Goal: Information Seeking & Learning: Learn about a topic

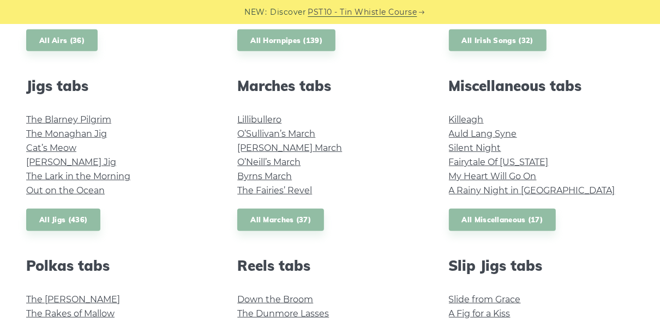
scroll to position [575, 0]
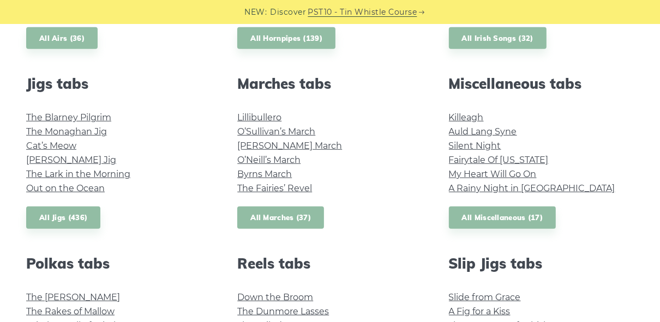
click at [257, 223] on link "All Marches (37)" at bounding box center [280, 218] width 87 height 22
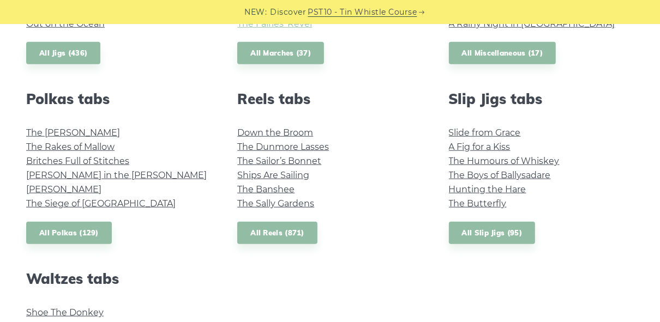
scroll to position [742, 0]
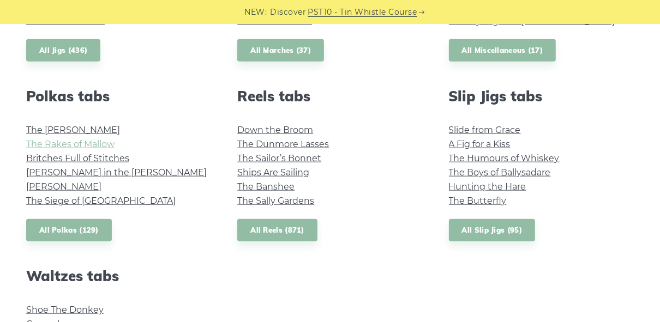
click at [71, 142] on link "The Rakes of Mallow" at bounding box center [70, 144] width 88 height 10
click at [81, 130] on link "The Kerry Polka" at bounding box center [73, 130] width 94 height 10
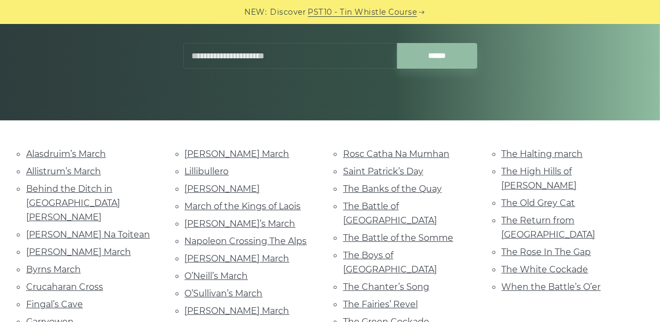
scroll to position [211, 0]
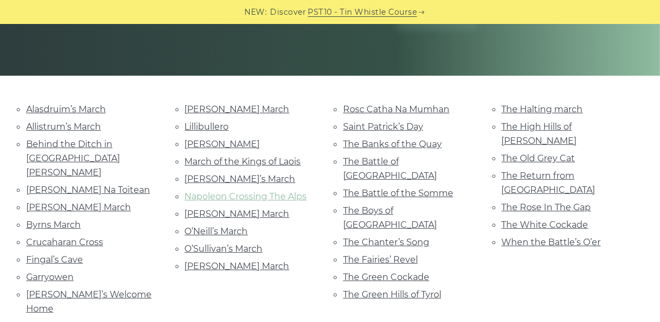
click at [288, 192] on link "Napoleon Crossing The Alps" at bounding box center [246, 197] width 122 height 10
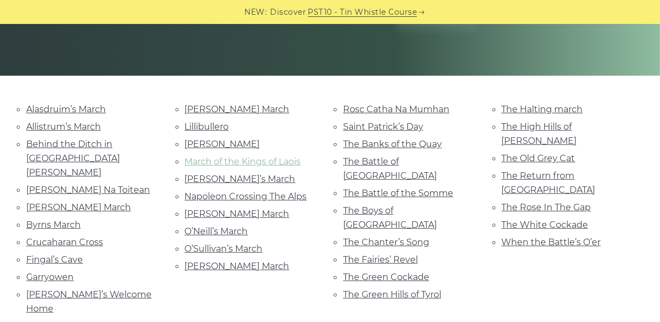
click at [223, 163] on link "March of the Kings of Laois" at bounding box center [243, 162] width 116 height 10
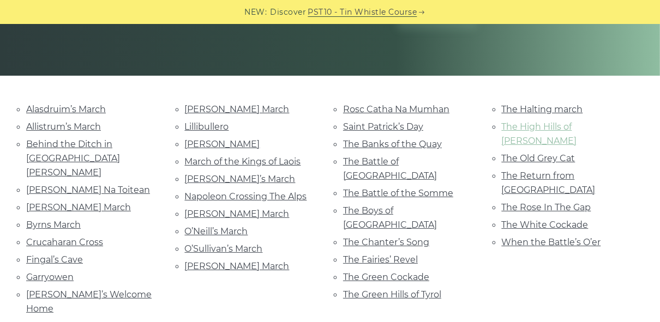
click at [528, 129] on link "The High Hills of Tara" at bounding box center [539, 134] width 75 height 25
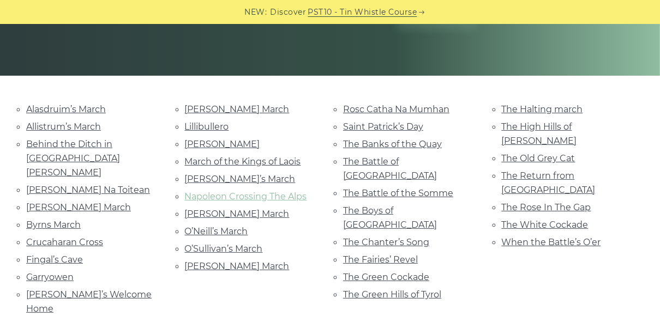
click at [272, 193] on link "Napoleon Crossing The Alps" at bounding box center [246, 197] width 122 height 10
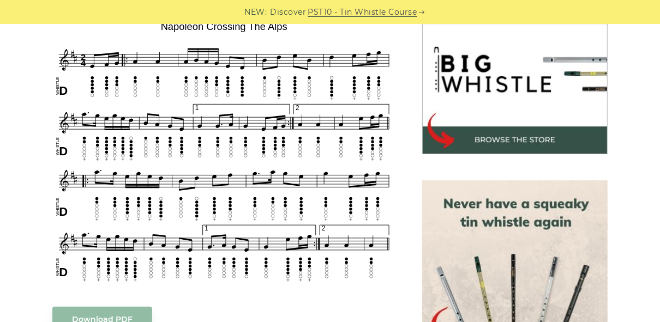
scroll to position [342, 0]
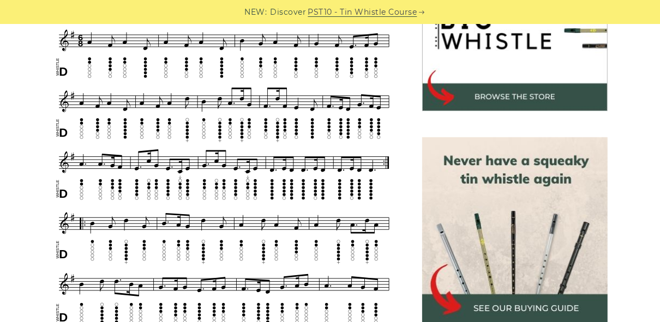
scroll to position [393, 0]
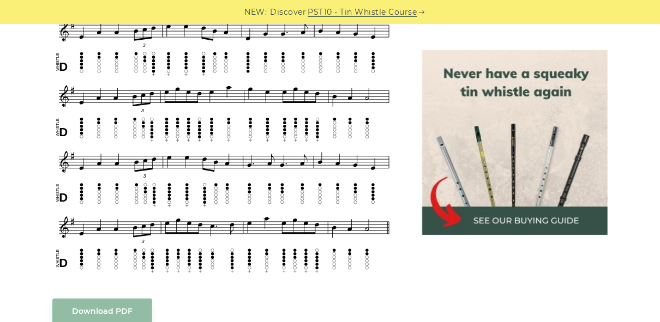
scroll to position [516, 0]
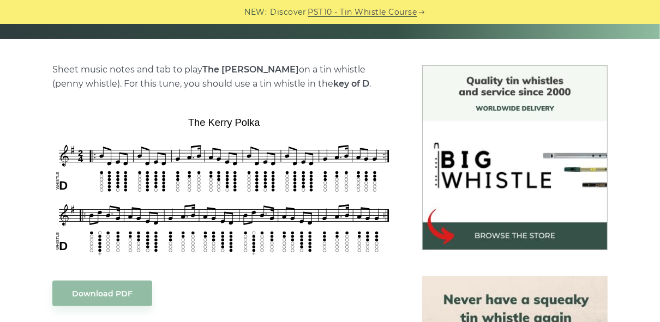
scroll to position [254, 0]
